Goal: Task Accomplishment & Management: Use online tool/utility

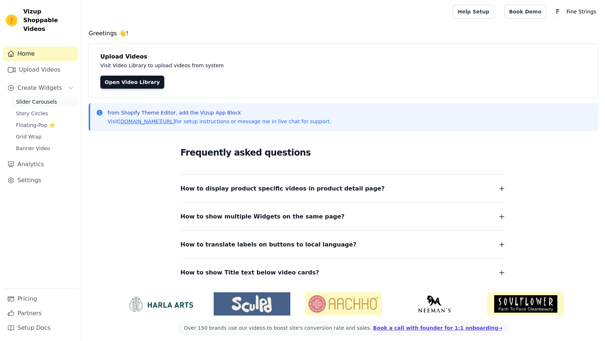
click at [47, 98] on span "Slider Carousels" at bounding box center [36, 101] width 41 height 7
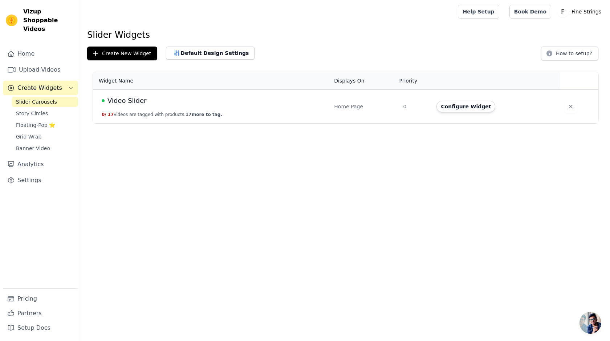
click at [123, 98] on span "Video Slider" at bounding box center [127, 101] width 39 height 10
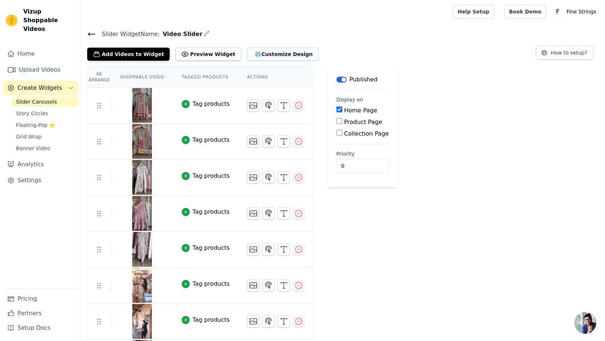
click at [253, 59] on button "Customize Design" at bounding box center [283, 54] width 72 height 13
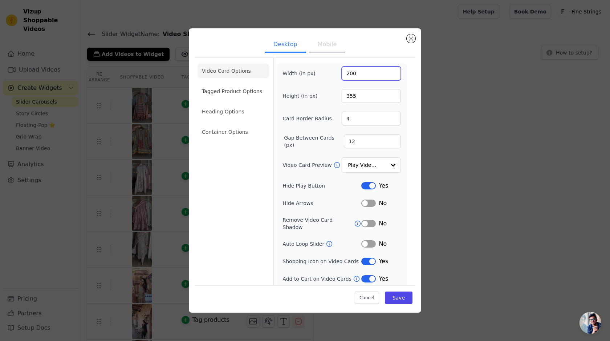
click at [352, 73] on input "200" at bounding box center [371, 73] width 59 height 14
paste input "5"
type input "250"
click at [345, 98] on input "355" at bounding box center [371, 96] width 59 height 14
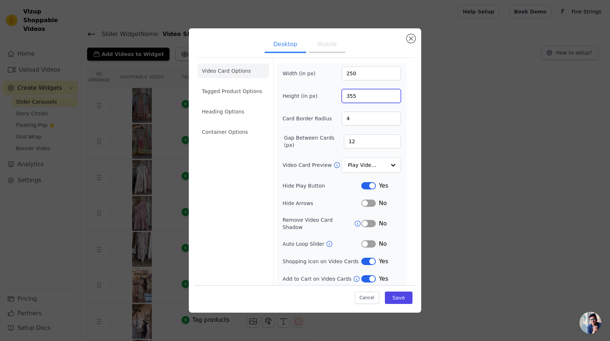
click at [345, 98] on input "355" at bounding box center [371, 96] width 59 height 14
click at [442, 113] on div "Desktop Mobile Video Card Options Tagged Product Options Heading Options Contai…" at bounding box center [305, 170] width 587 height 307
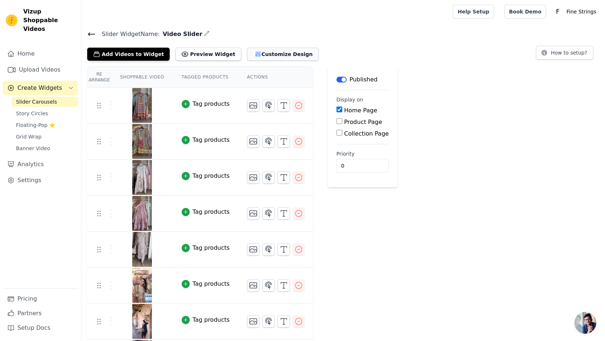
click at [257, 55] on button "Customize Design" at bounding box center [283, 54] width 72 height 13
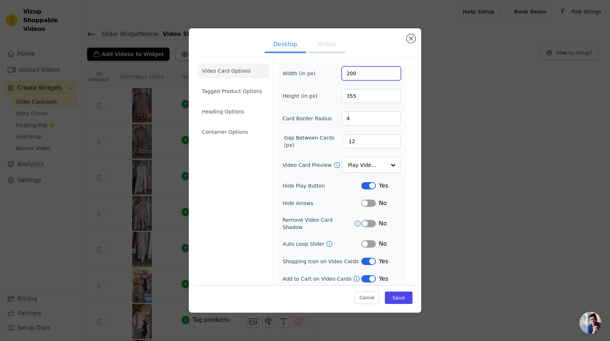
click at [344, 73] on input "200" at bounding box center [371, 73] width 59 height 14
type input "250"
click at [368, 189] on button "Label" at bounding box center [368, 185] width 15 height 7
click at [368, 241] on button "Label" at bounding box center [368, 243] width 15 height 7
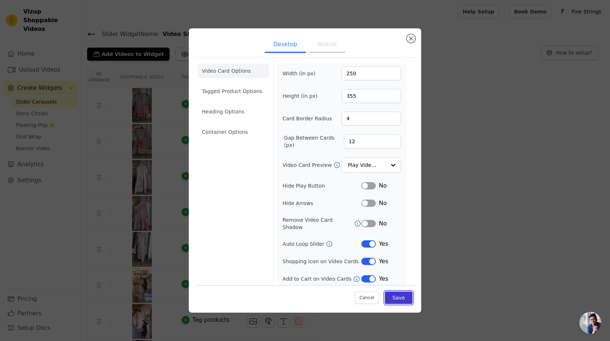
click at [396, 298] on button "Save" at bounding box center [399, 297] width 28 height 12
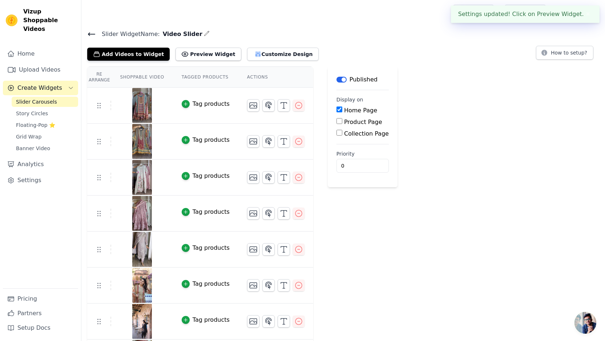
click at [243, 40] on div "Slider Widget Name: Video Slider Add Videos to Widget Preview Widget Customize …" at bounding box center [342, 45] width 523 height 32
click at [247, 51] on button "Customize Design" at bounding box center [283, 54] width 72 height 13
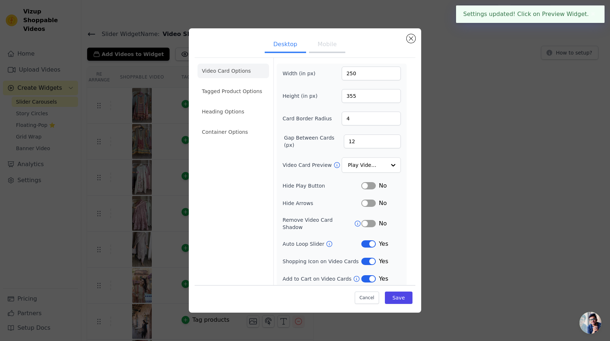
click at [331, 48] on button "Mobile" at bounding box center [327, 45] width 36 height 16
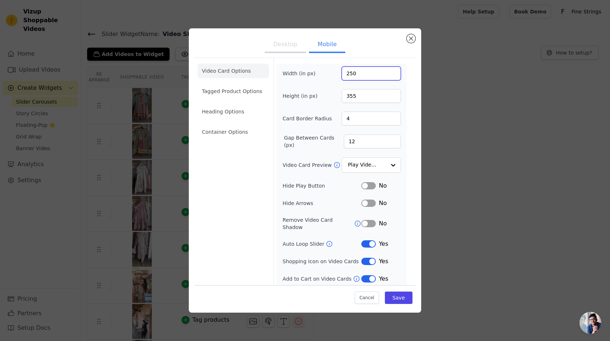
click at [342, 68] on input "250" at bounding box center [371, 73] width 59 height 14
type input "200"
click at [343, 97] on input "355" at bounding box center [371, 96] width 59 height 14
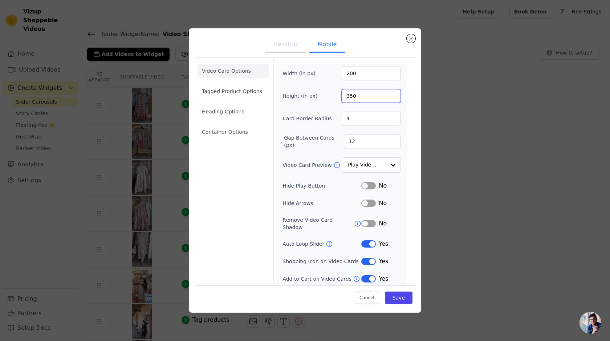
type input "350"
click at [398, 298] on button "Save" at bounding box center [399, 297] width 28 height 12
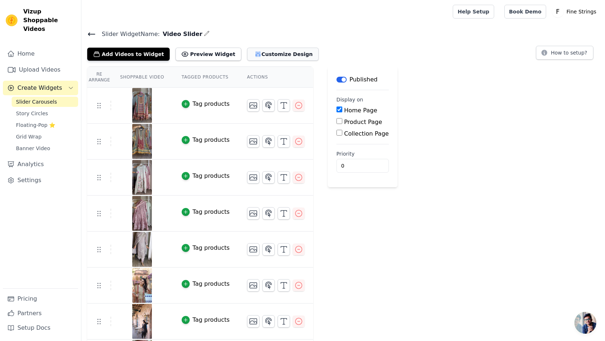
click at [247, 48] on button "Customize Design" at bounding box center [283, 54] width 72 height 13
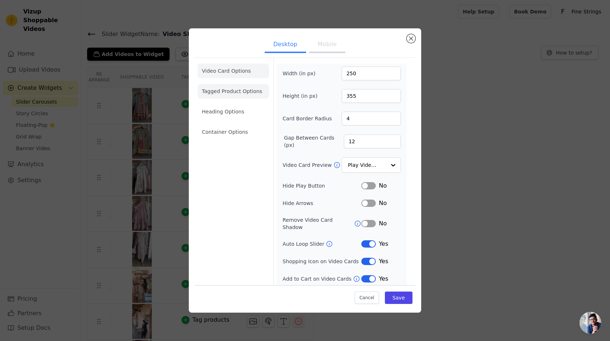
click at [233, 125] on li "Tagged Product Options" at bounding box center [234, 132] width 72 height 15
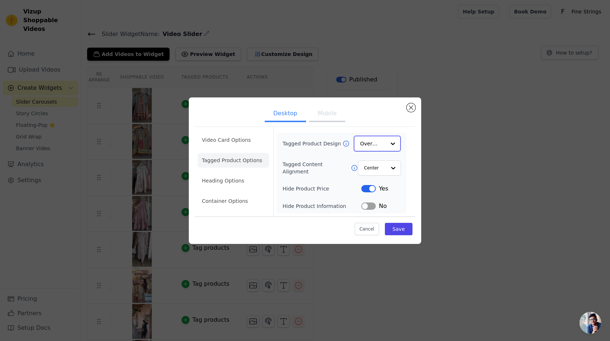
click at [380, 148] on input "Tagged Product Design" at bounding box center [372, 143] width 25 height 15
click at [372, 189] on div "Minimalist" at bounding box center [377, 191] width 47 height 15
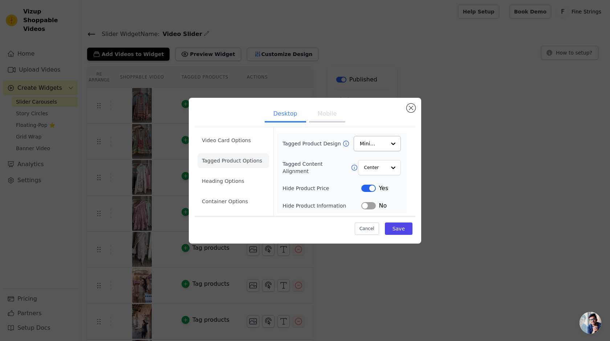
click at [369, 206] on button "Label" at bounding box center [368, 205] width 15 height 7
click at [403, 230] on button "Save" at bounding box center [399, 228] width 28 height 12
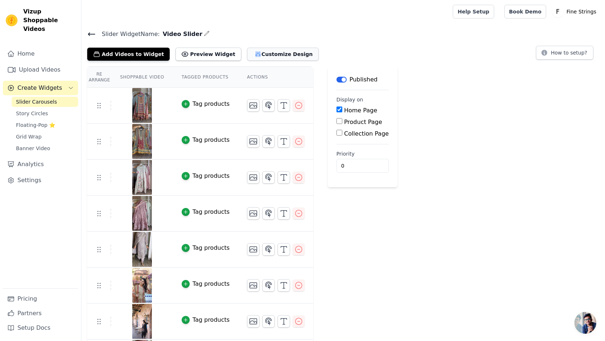
click at [252, 49] on button "Customize Design" at bounding box center [283, 54] width 72 height 13
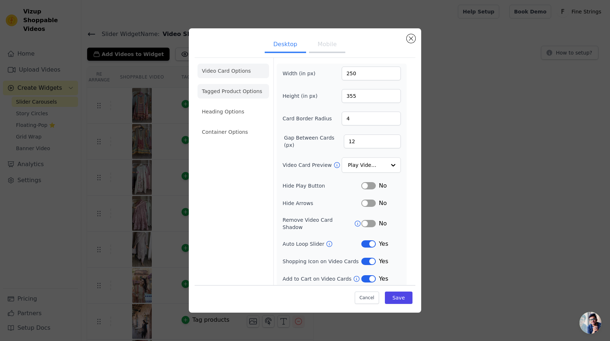
click at [232, 125] on li "Tagged Product Options" at bounding box center [234, 132] width 72 height 15
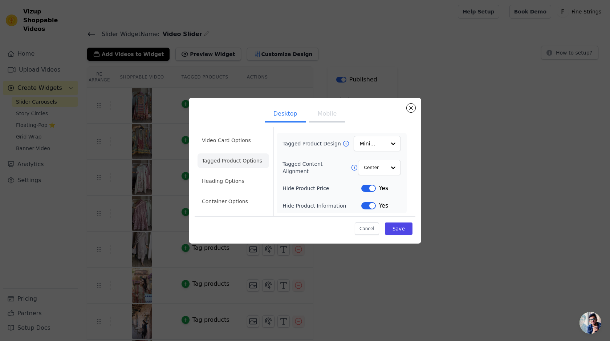
click at [333, 112] on button "Mobile" at bounding box center [327, 114] width 36 height 16
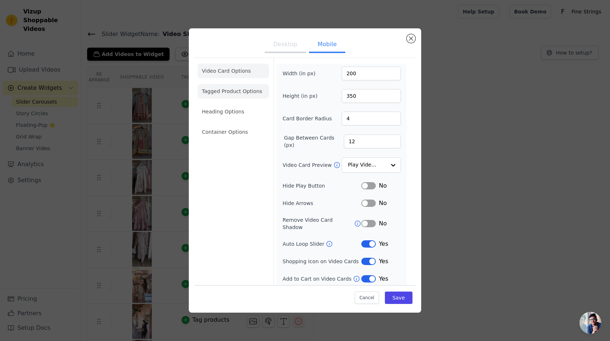
click at [236, 125] on li "Tagged Product Options" at bounding box center [234, 132] width 72 height 15
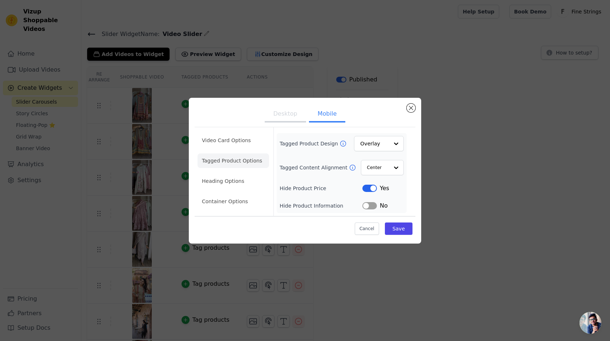
click at [354, 137] on div "Tagged Product Design Overlay" at bounding box center [342, 143] width 124 height 15
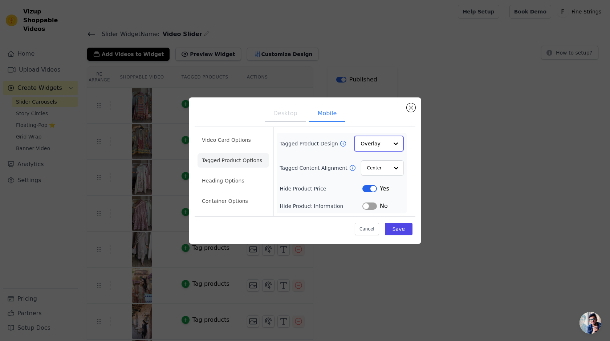
click at [361, 143] on input "Tagged Product Design" at bounding box center [375, 143] width 28 height 15
click at [370, 189] on div "Minimalist" at bounding box center [379, 191] width 50 height 15
click at [373, 207] on button "Label" at bounding box center [370, 205] width 15 height 7
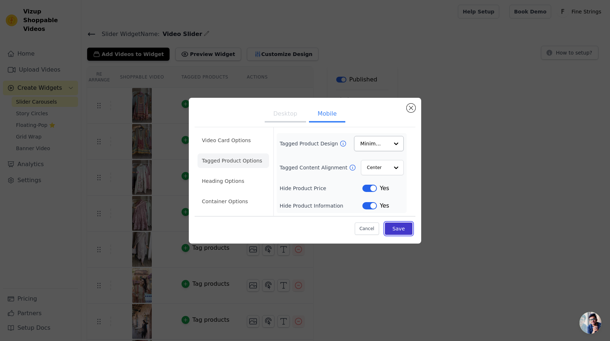
click at [403, 230] on button "Save" at bounding box center [399, 228] width 28 height 12
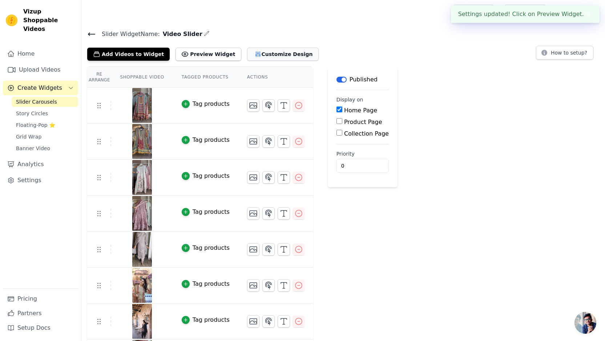
click at [272, 51] on button "Customize Design" at bounding box center [283, 54] width 72 height 13
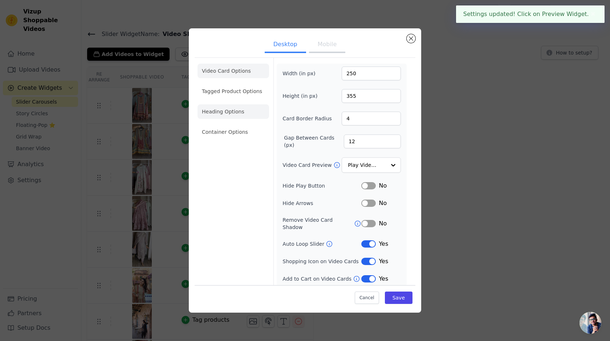
click at [210, 107] on li "Heading Options" at bounding box center [234, 111] width 72 height 15
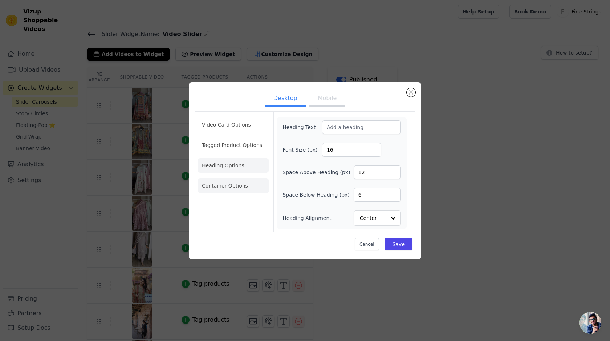
click at [231, 185] on li "Container Options" at bounding box center [234, 185] width 72 height 15
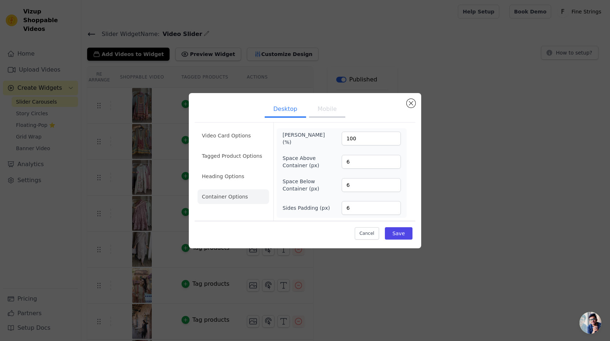
click at [332, 108] on button "Mobile" at bounding box center [327, 110] width 36 height 16
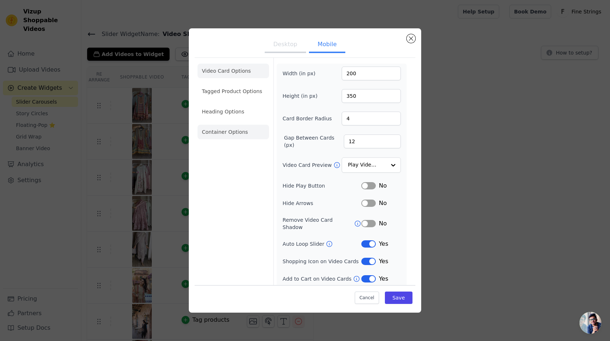
click at [224, 132] on li "Container Options" at bounding box center [234, 132] width 72 height 15
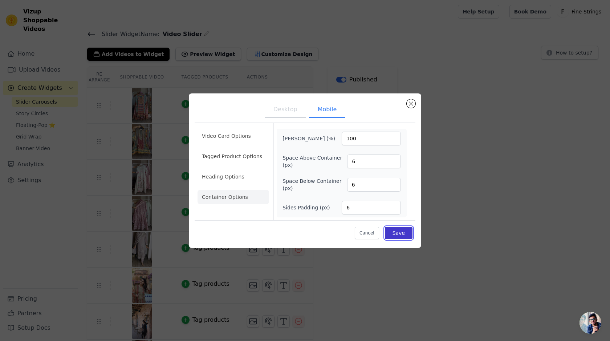
click at [404, 234] on button "Save" at bounding box center [399, 233] width 28 height 12
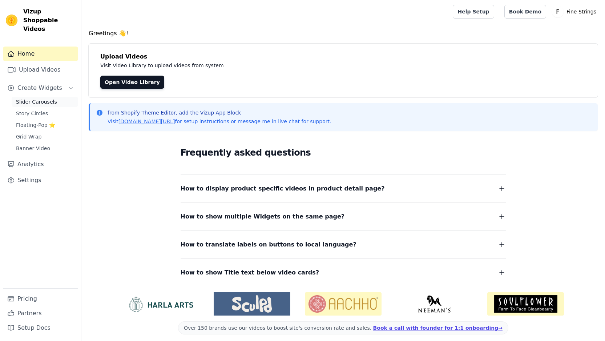
click at [29, 98] on span "Slider Carousels" at bounding box center [36, 101] width 41 height 7
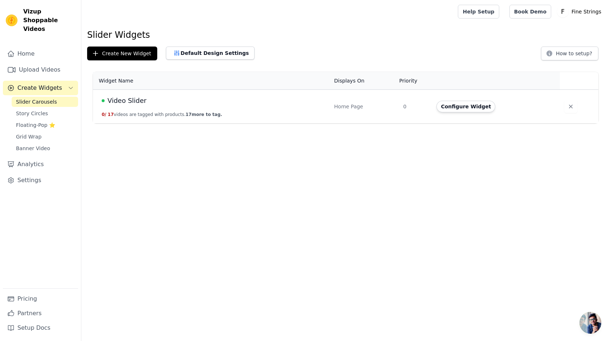
click at [124, 99] on span "Video Slider" at bounding box center [127, 101] width 39 height 10
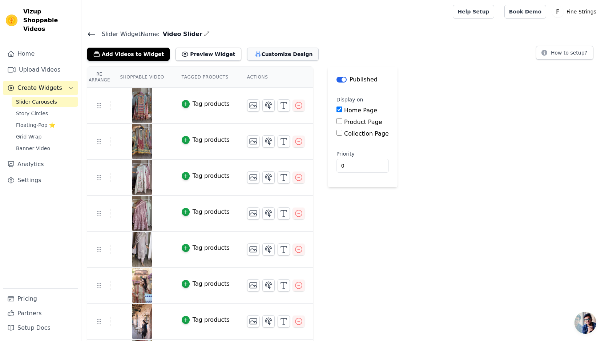
click at [273, 53] on button "Customize Design" at bounding box center [283, 54] width 72 height 13
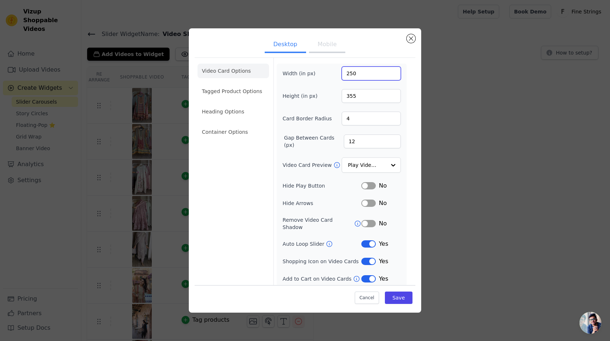
click at [352, 70] on input "250" at bounding box center [371, 73] width 59 height 14
type input "200"
click at [403, 294] on button "Save" at bounding box center [399, 297] width 28 height 12
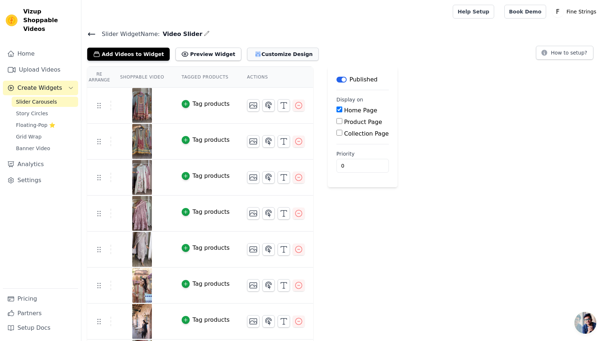
click at [267, 51] on button "Customize Design" at bounding box center [283, 54] width 72 height 13
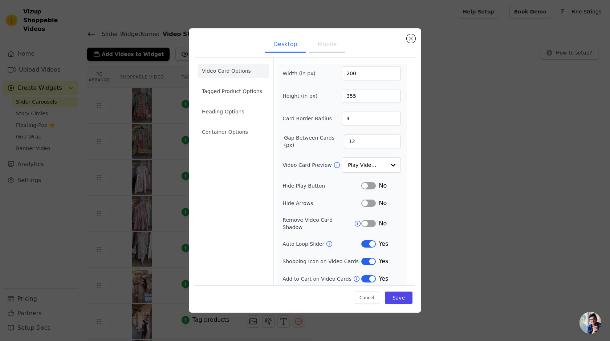
click at [324, 47] on button "Mobile" at bounding box center [327, 45] width 36 height 16
click at [271, 48] on button "Desktop" at bounding box center [285, 45] width 41 height 16
click at [307, 43] on ul "Desktop Mobile" at bounding box center [305, 45] width 221 height 22
click at [318, 43] on button "Mobile" at bounding box center [327, 45] width 36 height 16
